Goal: Information Seeking & Learning: Learn about a topic

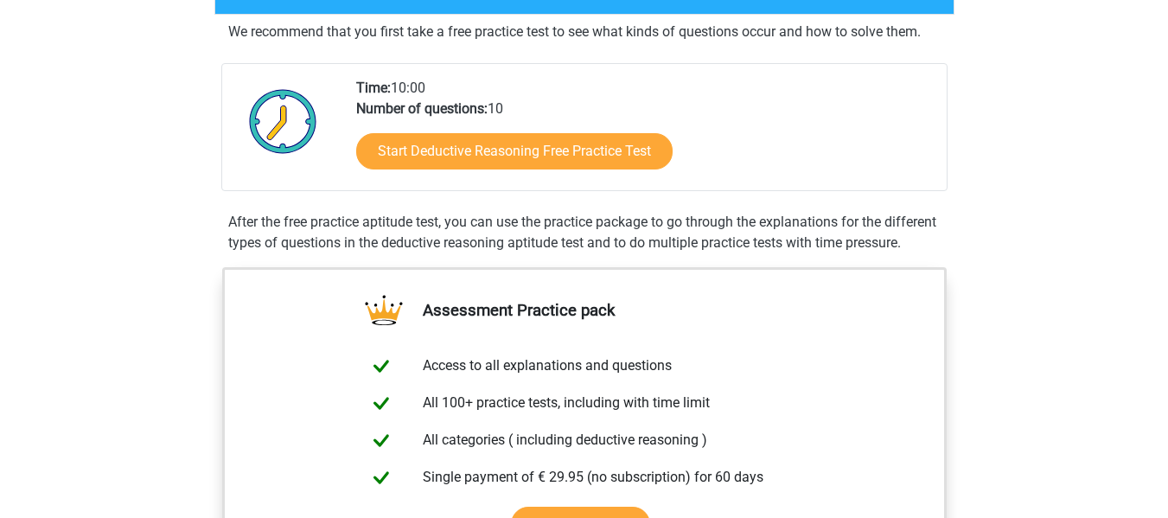
scroll to position [451, 0]
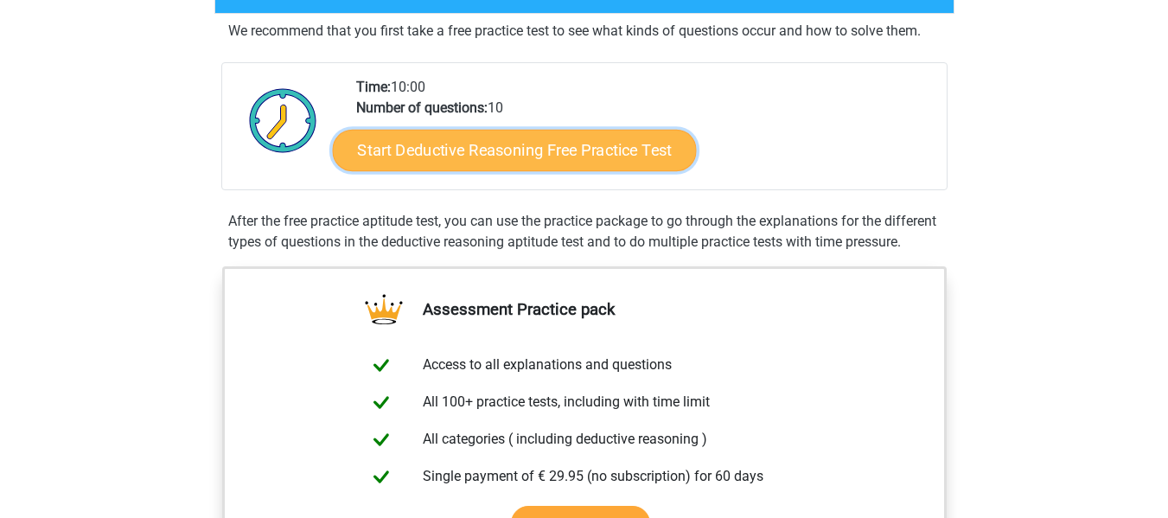
click at [564, 143] on link "Start Deductive Reasoning Free Practice Test" at bounding box center [514, 149] width 364 height 41
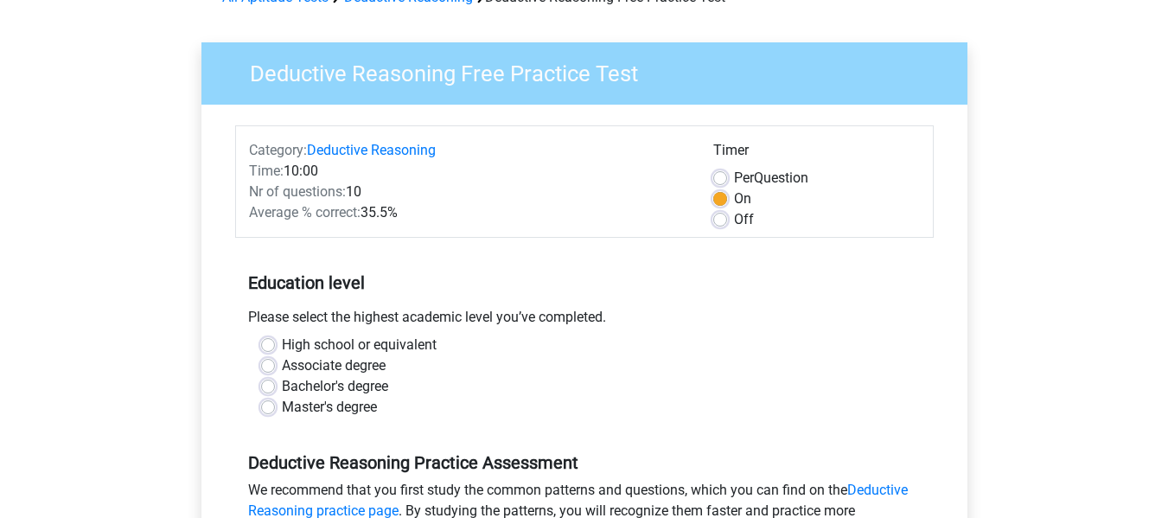
scroll to position [101, 0]
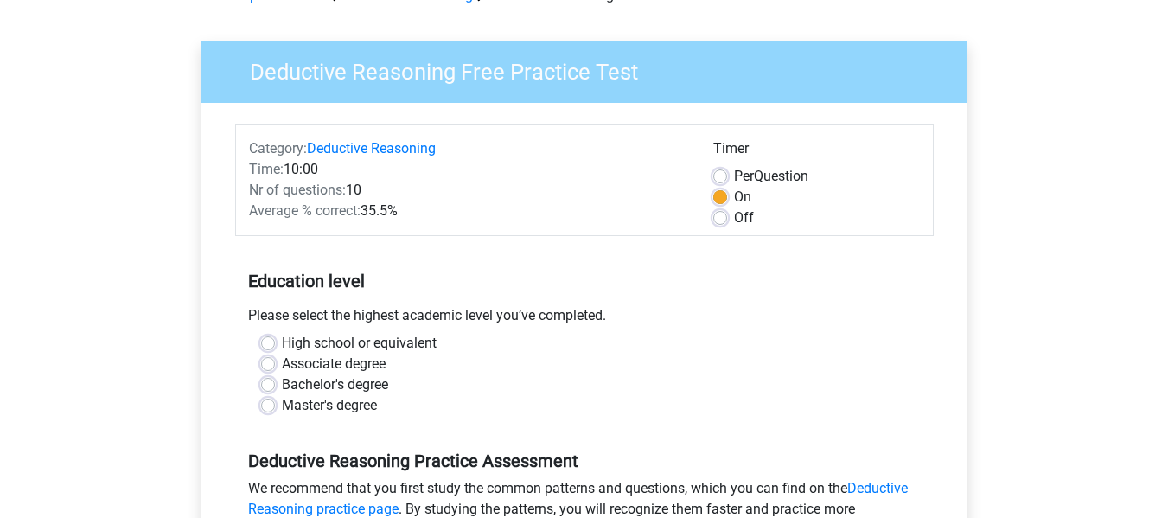
click at [282, 408] on label "Master's degree" at bounding box center [329, 405] width 95 height 21
click at [268, 408] on input "Master's degree" at bounding box center [268, 403] width 14 height 17
radio input "true"
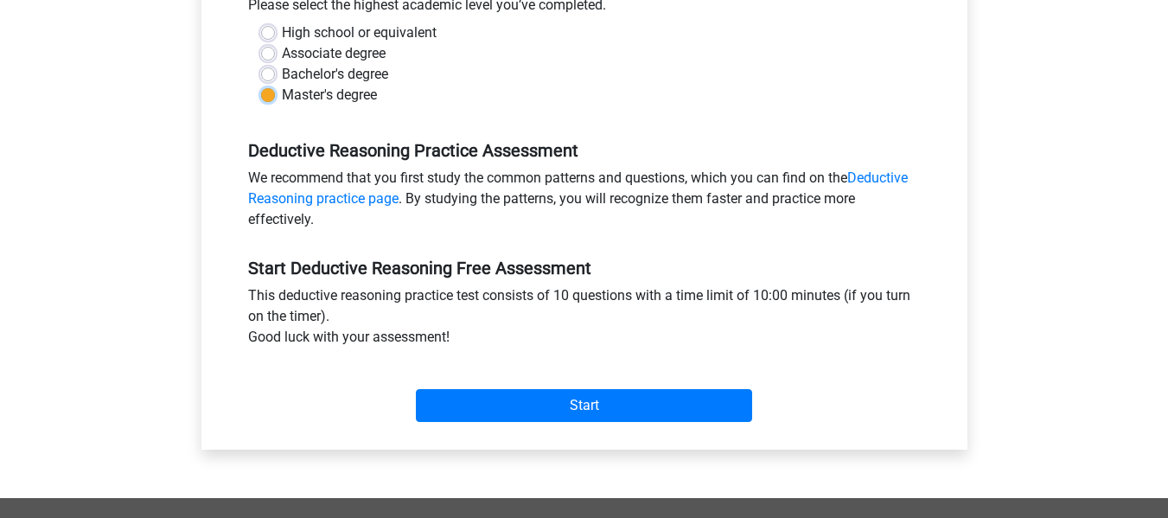
scroll to position [418, 0]
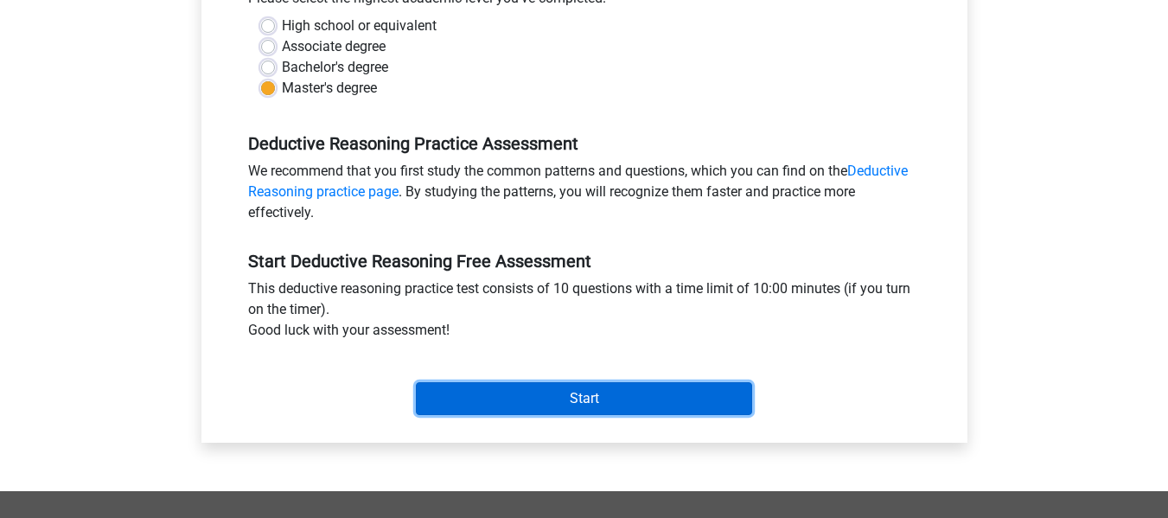
click at [584, 392] on input "Start" at bounding box center [584, 398] width 336 height 33
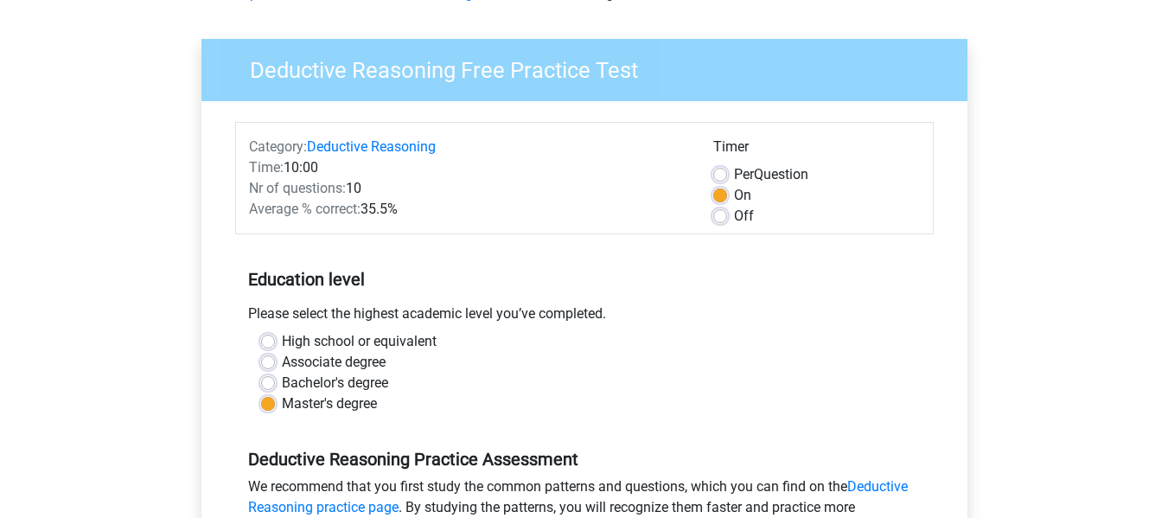
scroll to position [0, 0]
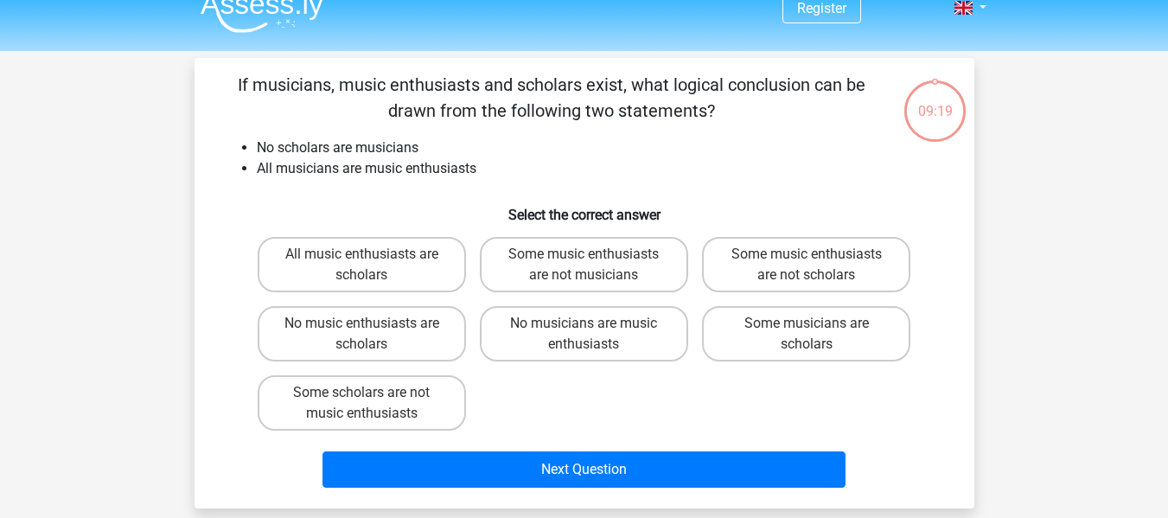
scroll to position [22, 0]
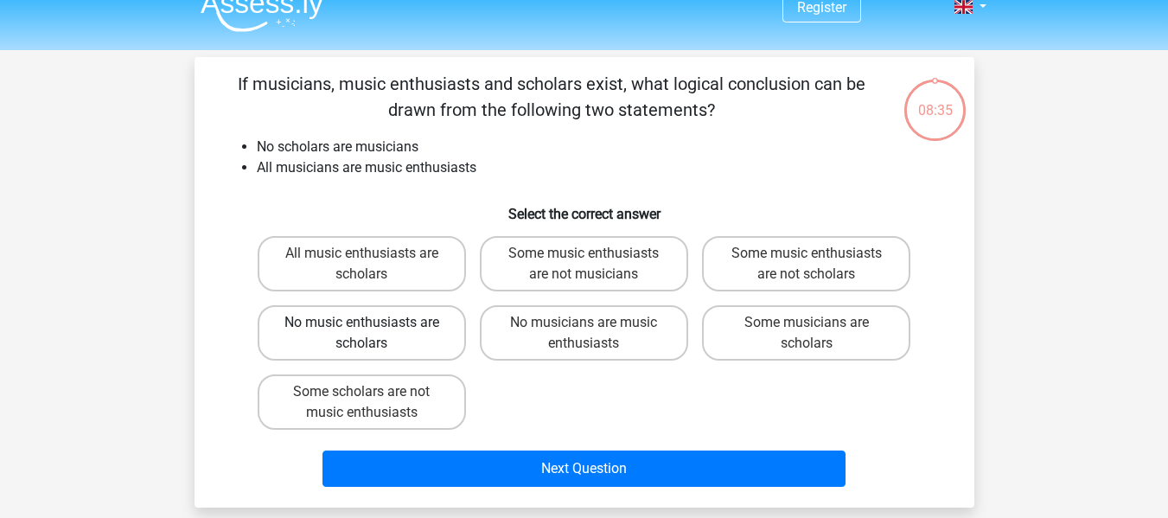
click at [417, 339] on label "No music enthusiasts are scholars" at bounding box center [362, 332] width 208 height 55
click at [373, 334] on input "No music enthusiasts are scholars" at bounding box center [366, 327] width 11 height 11
radio input "true"
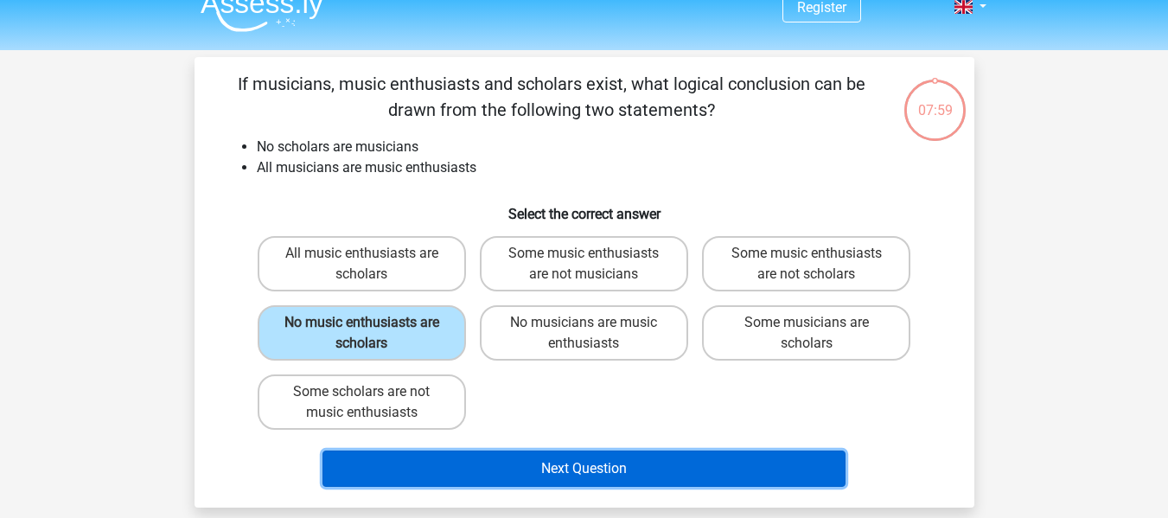
click at [606, 475] on button "Next Question" at bounding box center [583, 468] width 523 height 36
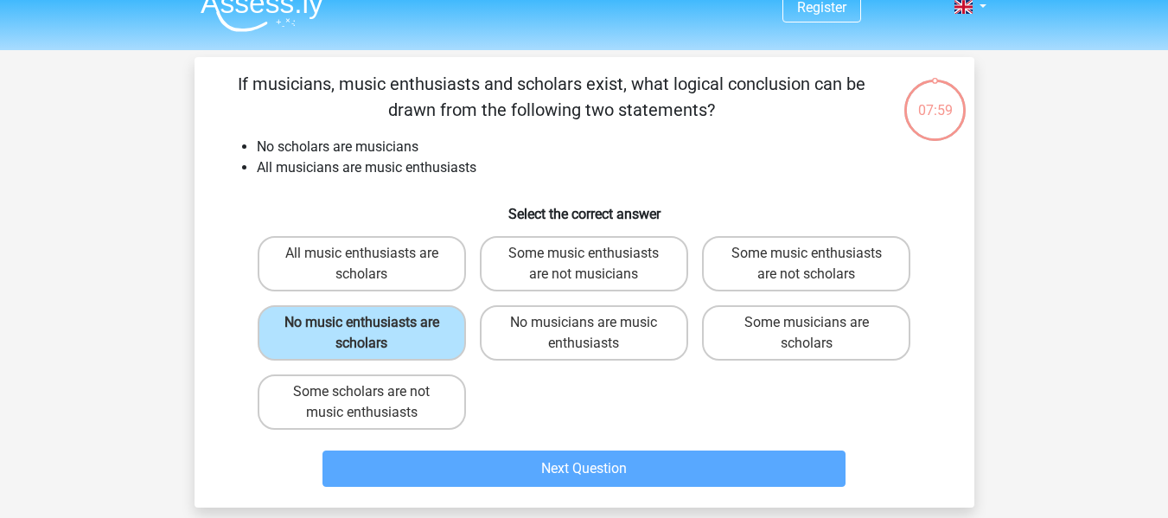
scroll to position [80, 0]
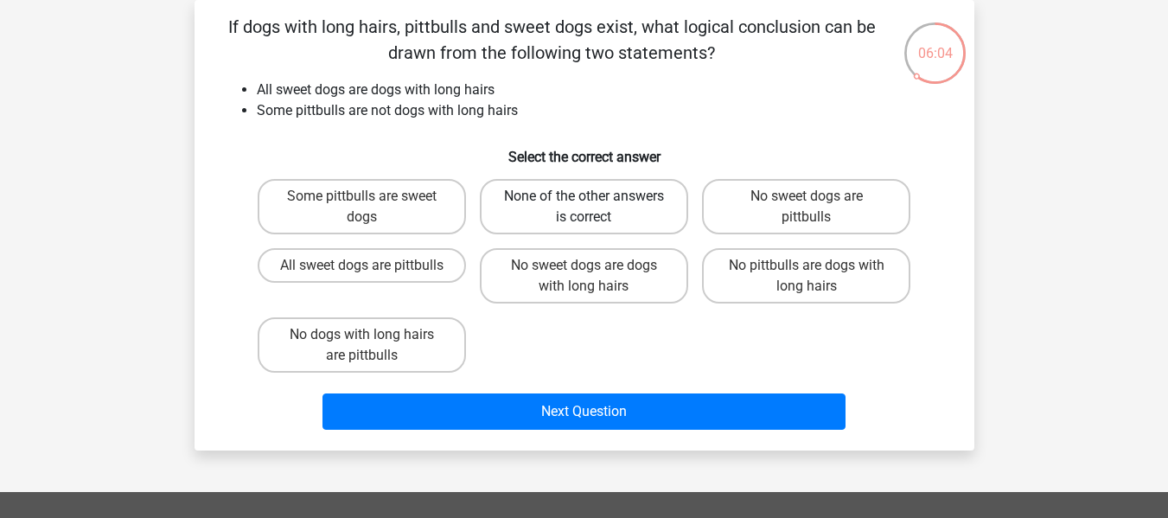
click at [600, 205] on label "None of the other answers is correct" at bounding box center [584, 206] width 208 height 55
click at [595, 205] on input "None of the other answers is correct" at bounding box center [589, 201] width 11 height 11
radio input "true"
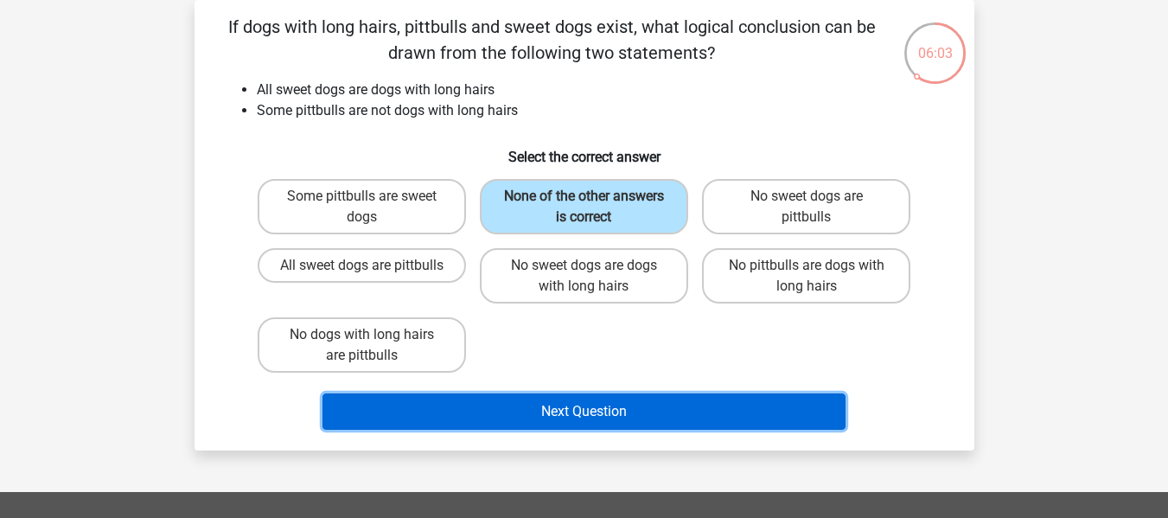
click at [610, 415] on button "Next Question" at bounding box center [583, 411] width 523 height 36
